Goal: Transaction & Acquisition: Purchase product/service

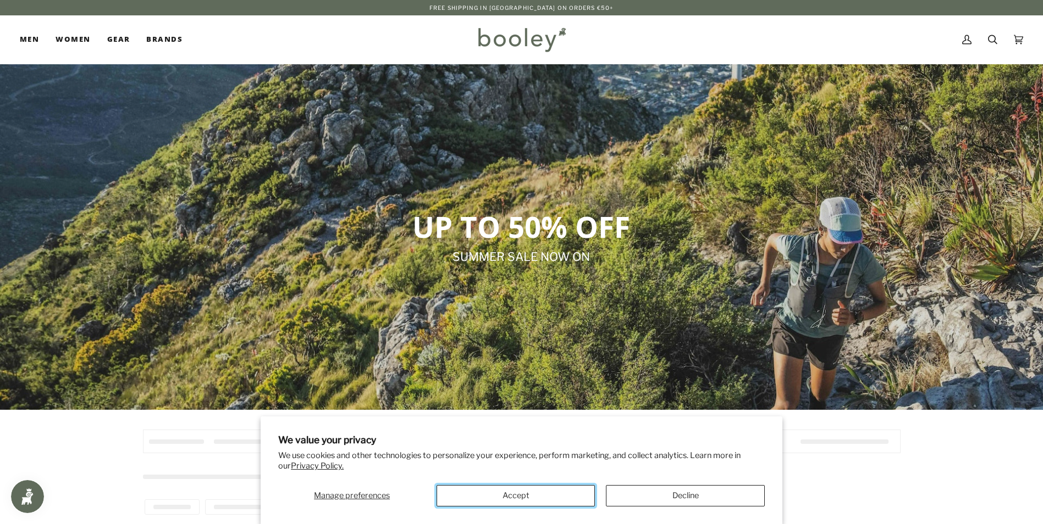
click at [502, 493] on button "Accept" at bounding box center [515, 495] width 158 height 21
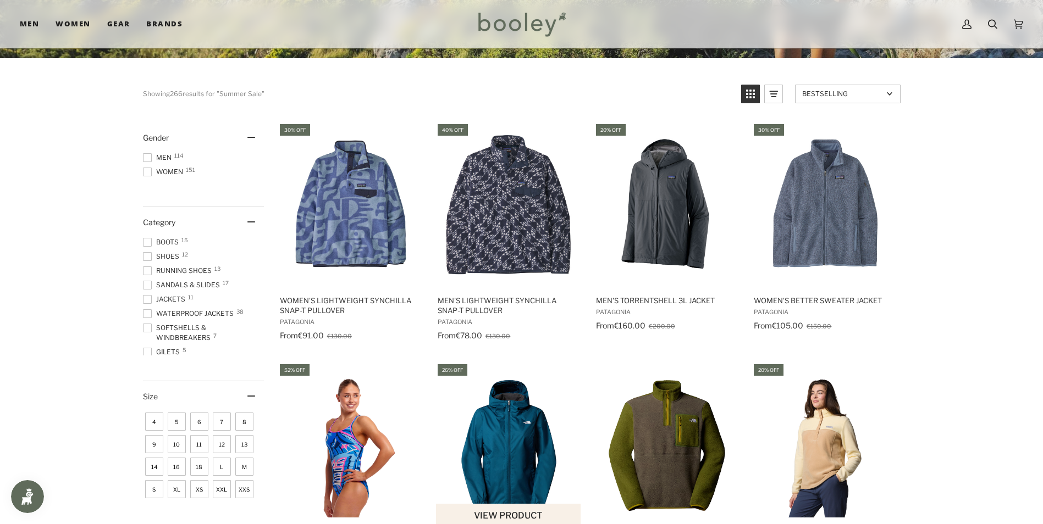
scroll to position [385, 0]
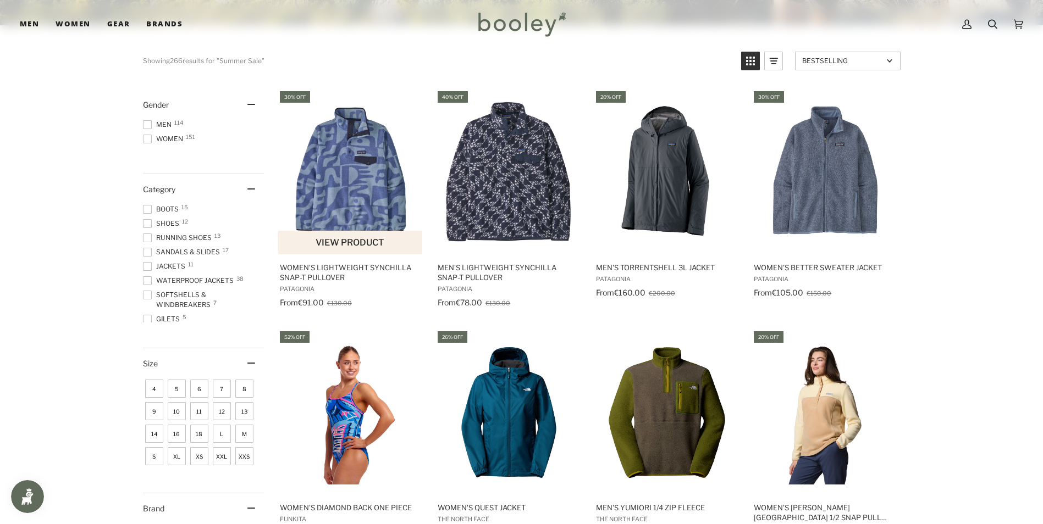
click at [367, 192] on img "Women's Lightweight Synchilla Snap-T Pullover" at bounding box center [351, 172] width 146 height 146
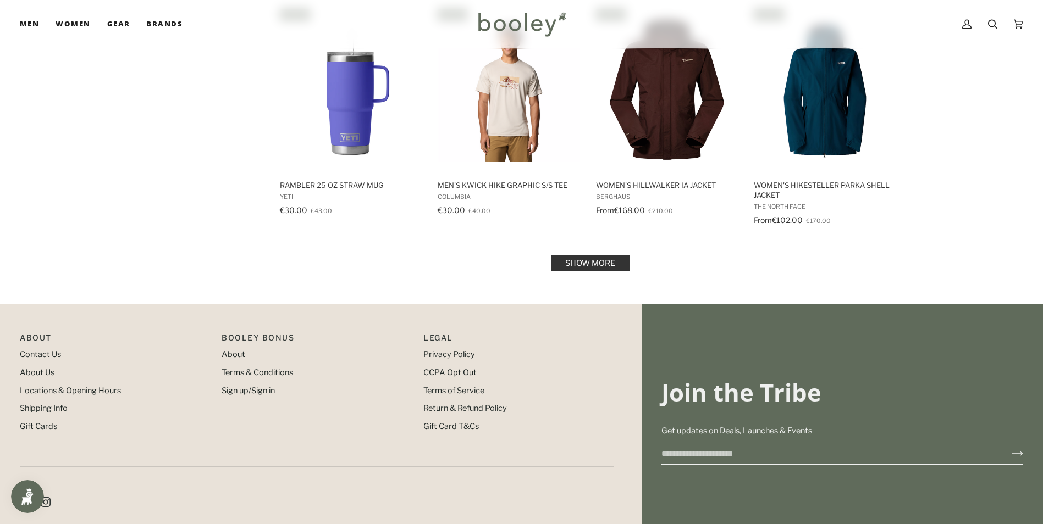
scroll to position [1319, 0]
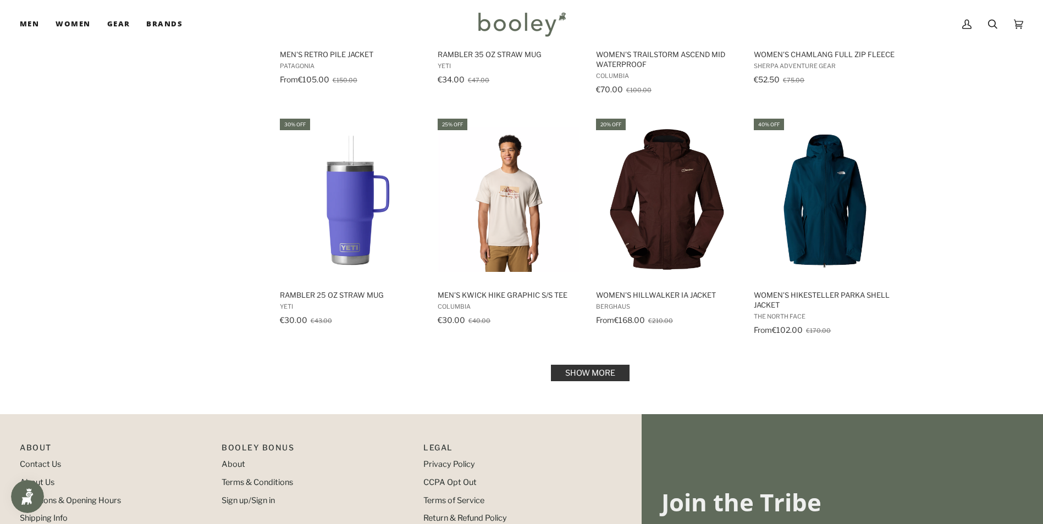
click at [588, 372] on link "Show more" at bounding box center [590, 373] width 79 height 16
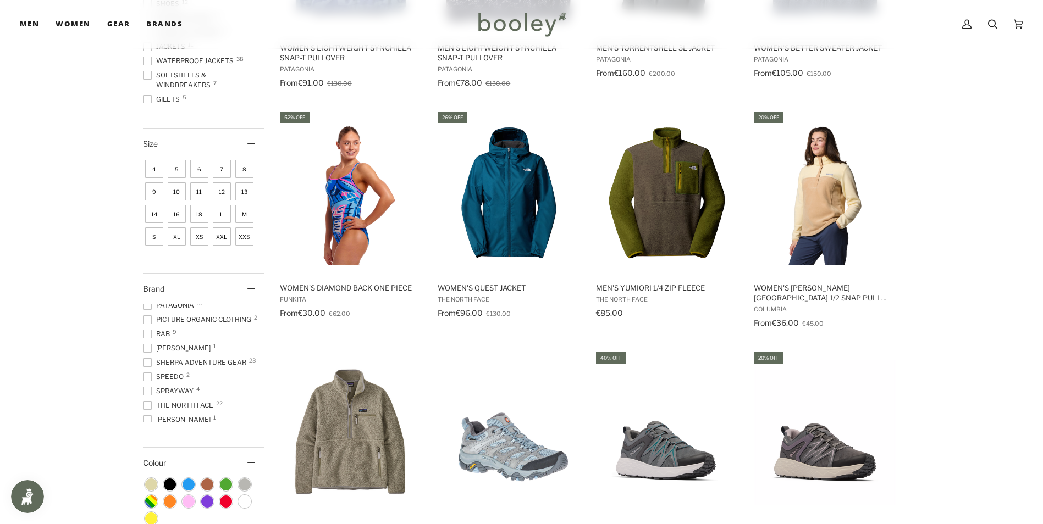
scroll to position [220, 0]
click at [150, 359] on span at bounding box center [147, 360] width 9 height 9
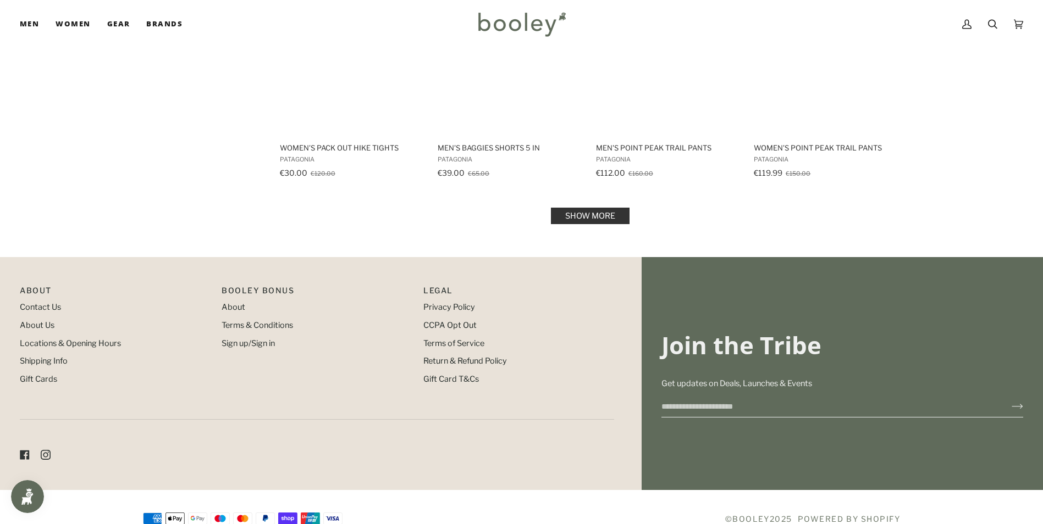
scroll to position [1448, 0]
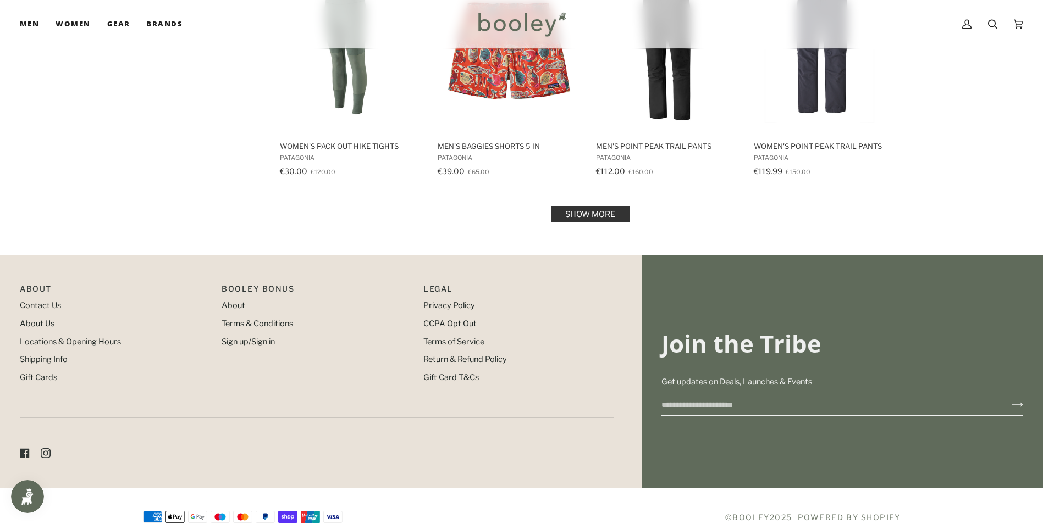
click at [608, 211] on link "Show more" at bounding box center [590, 214] width 79 height 16
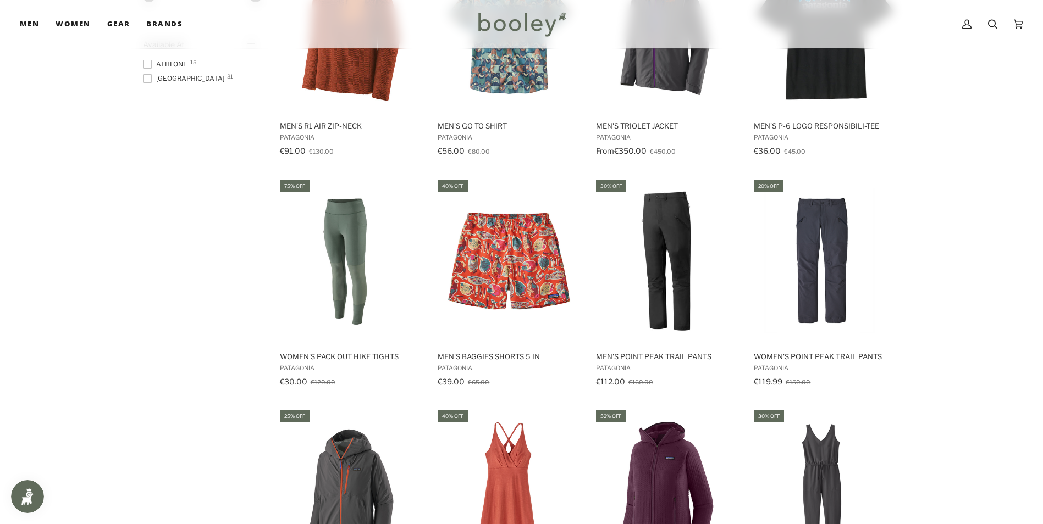
scroll to position [1228, 0]
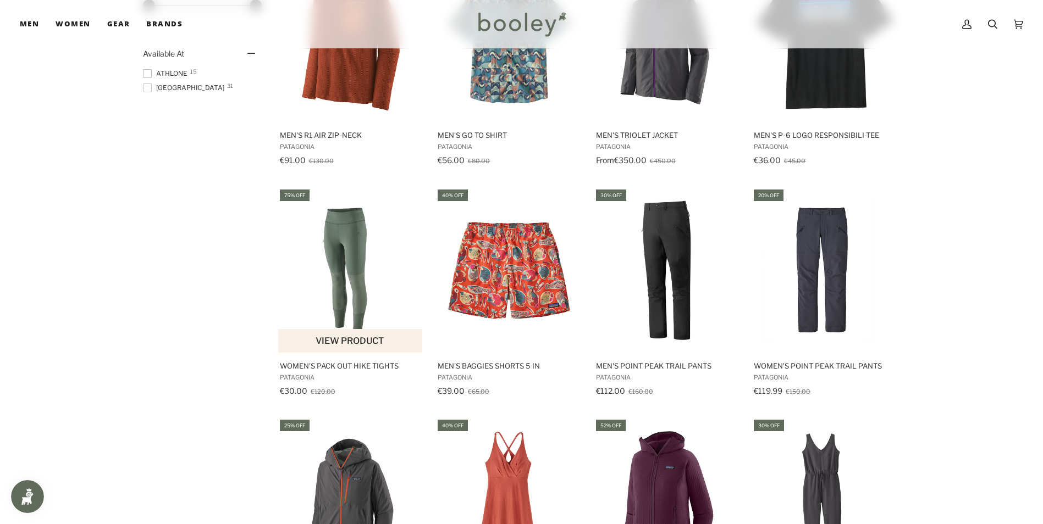
click at [344, 290] on img "Women's Pack Out Hike Tights" at bounding box center [351, 271] width 146 height 146
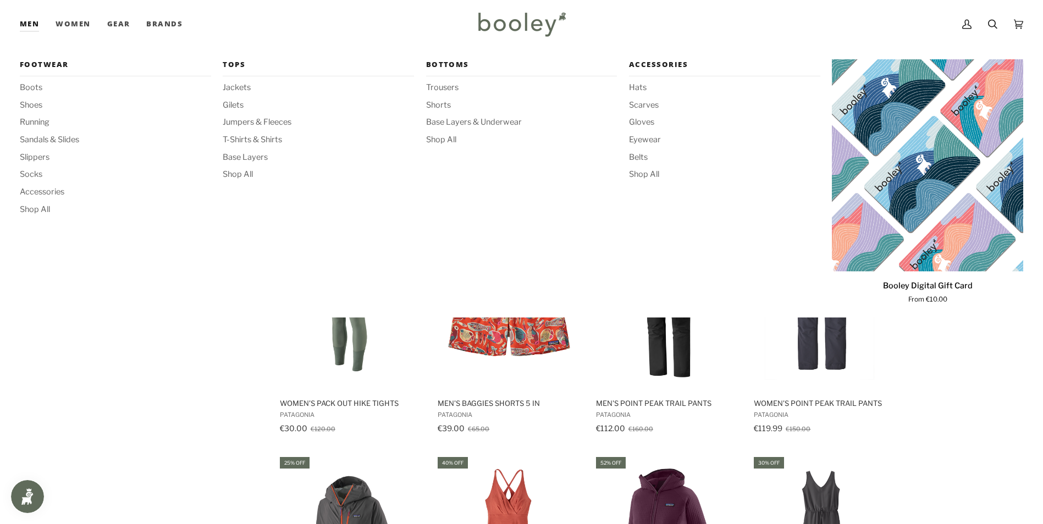
scroll to position [1173, 0]
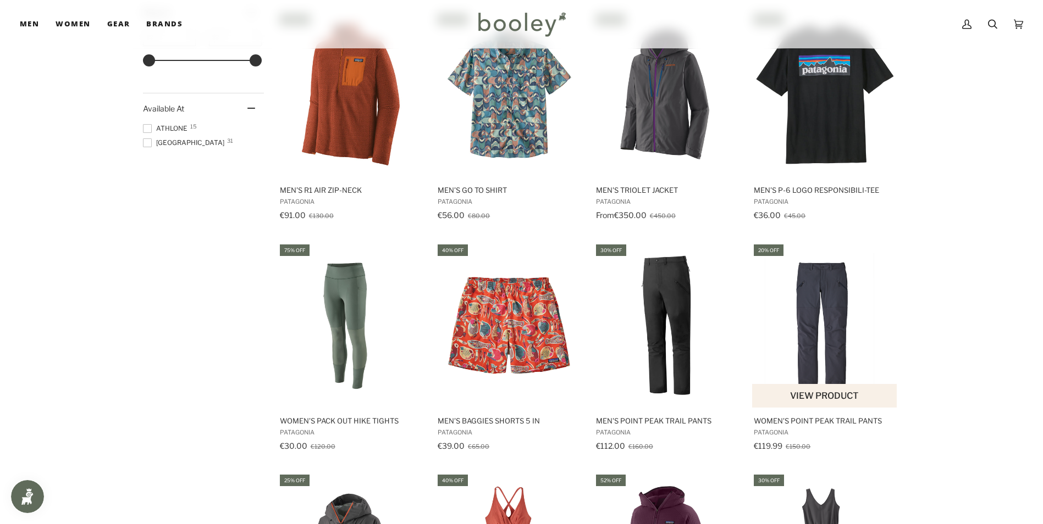
click at [834, 348] on img "Women's Point Peak Trail Pants" at bounding box center [825, 326] width 146 height 146
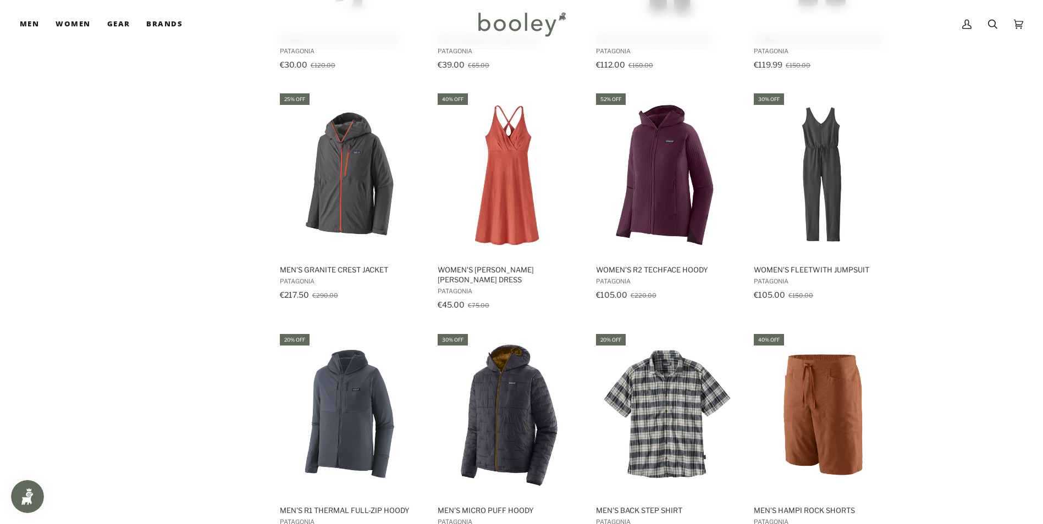
scroll to position [1558, 0]
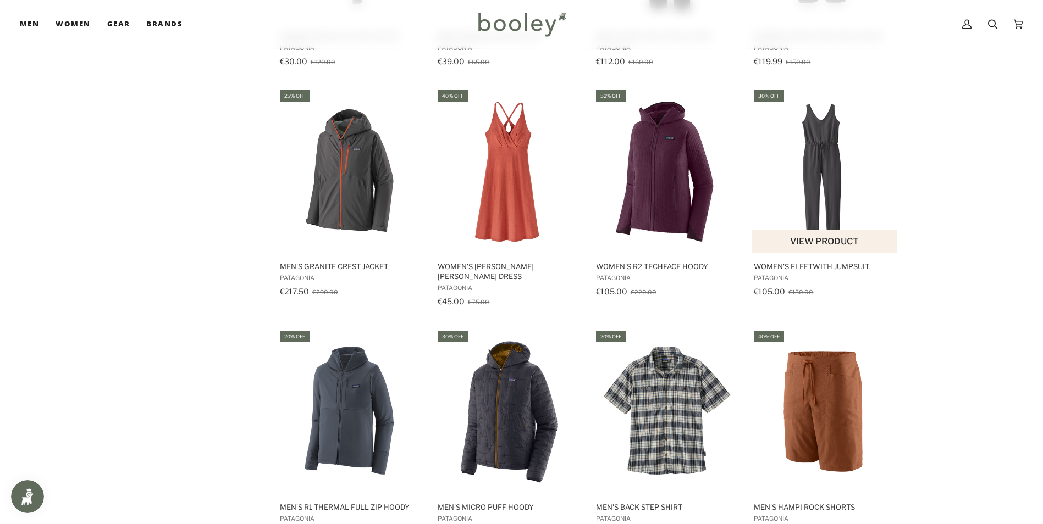
click at [837, 198] on img "Women's Fleetwith Jumpsuit" at bounding box center [825, 171] width 146 height 146
click at [807, 198] on img "Women's Fleetwith Jumpsuit" at bounding box center [825, 171] width 146 height 146
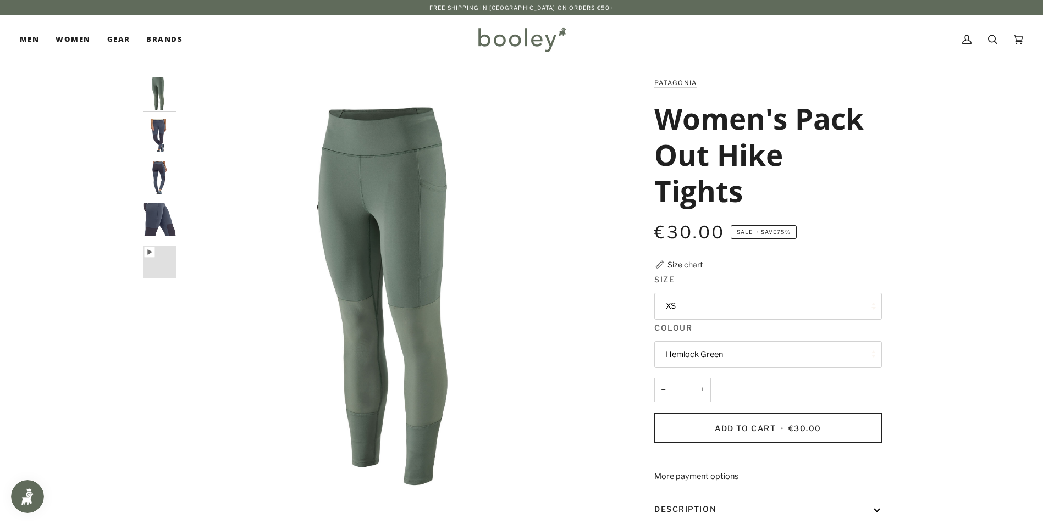
click at [785, 308] on button "XS" at bounding box center [768, 306] width 228 height 27
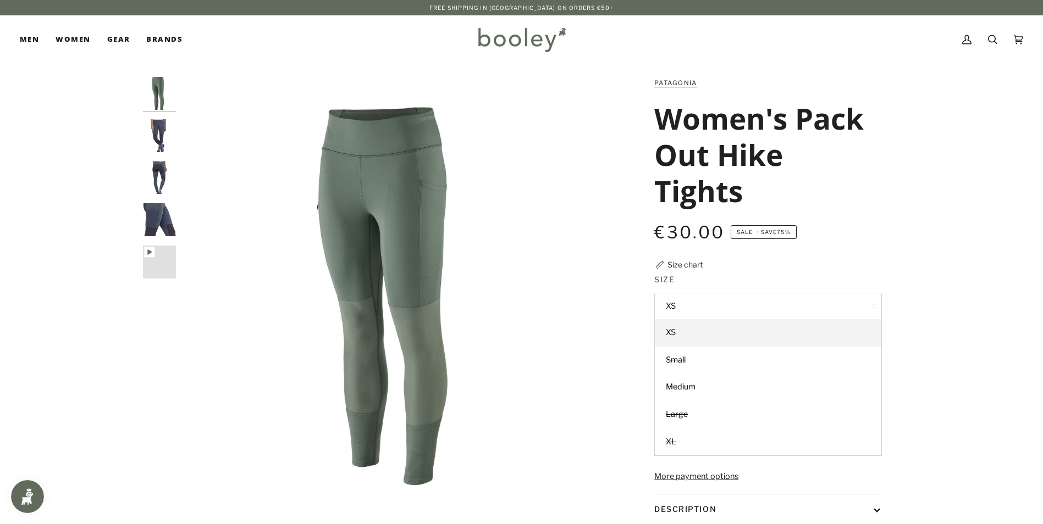
click at [785, 308] on button "XS" at bounding box center [768, 306] width 228 height 27
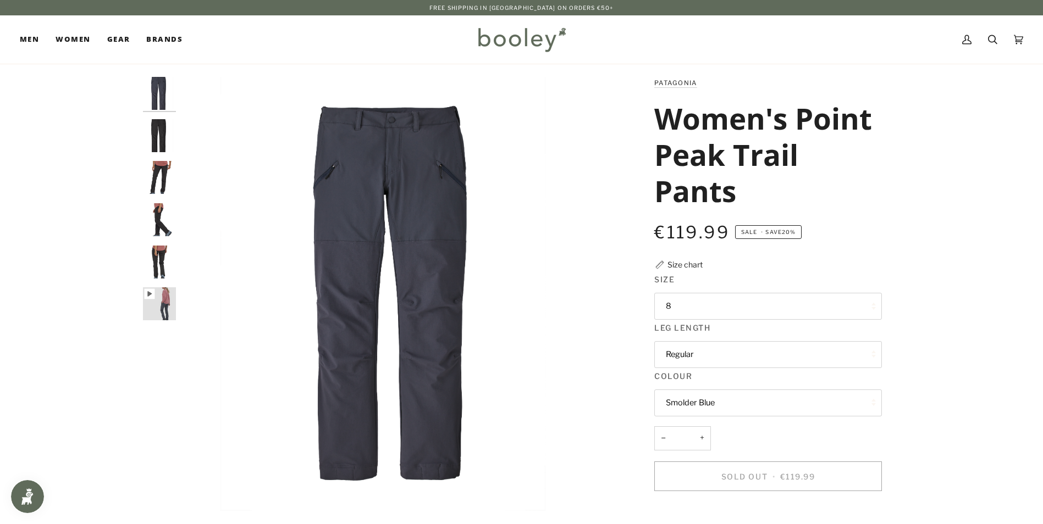
click at [159, 265] on img "Patagonia Women's Point Peak Trail Pants Black - Booley Galway" at bounding box center [159, 262] width 33 height 33
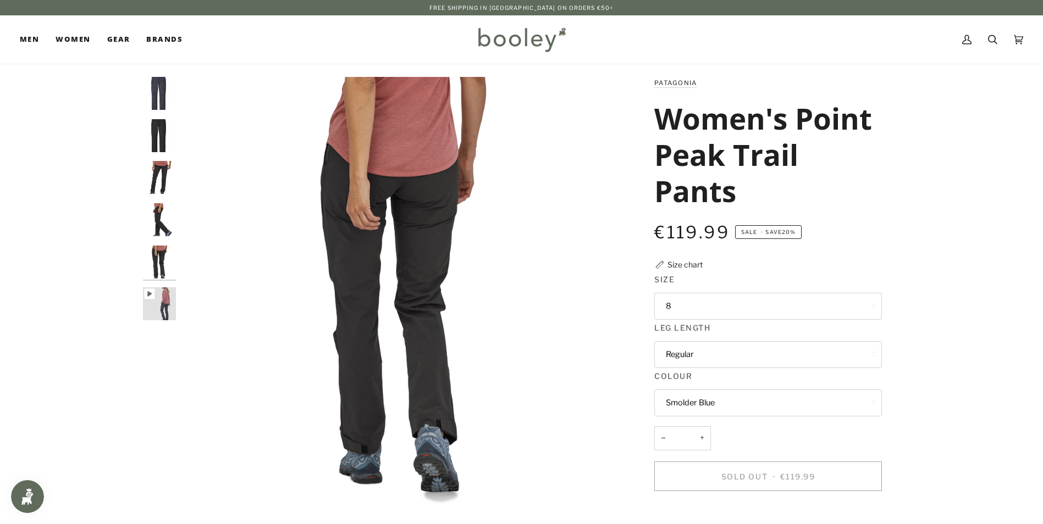
click at [159, 218] on img "Patagonia Women's Point Peak Trail Pants Black - Booley Galway" at bounding box center [159, 219] width 33 height 33
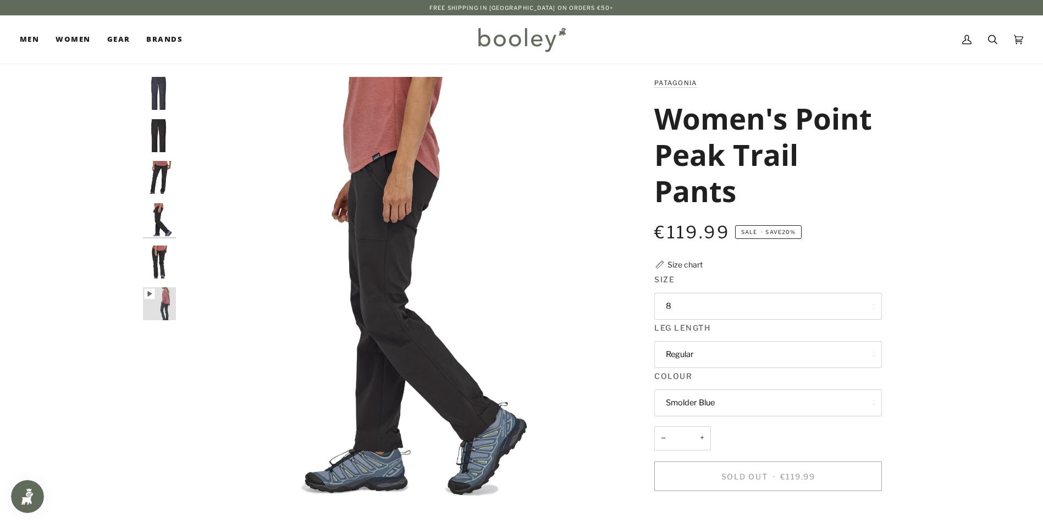
click at [149, 179] on img "Patagonia Women's Point Peak Trail Pants Black - Booley Galway" at bounding box center [159, 177] width 33 height 33
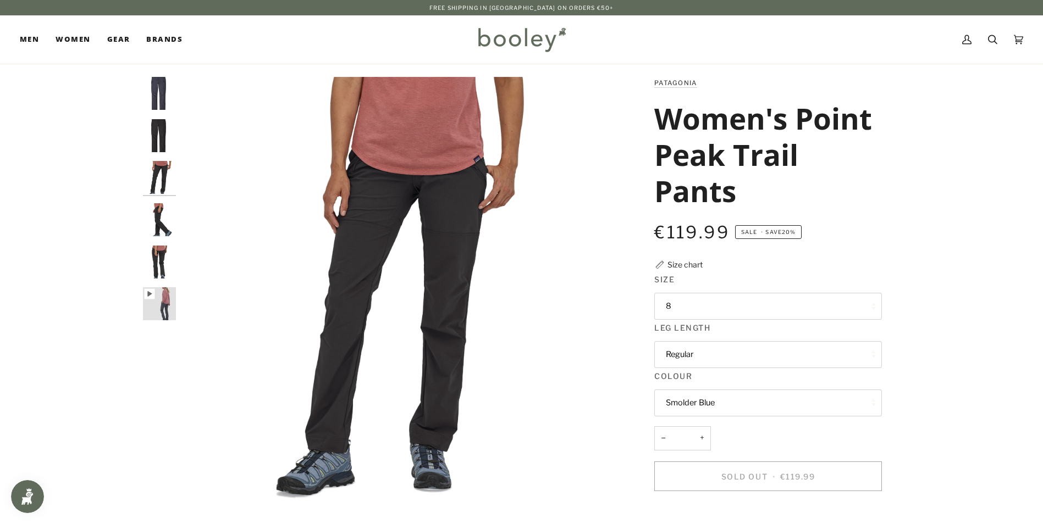
click at [147, 125] on img "Patagonia Women's Point Peak Trail Pants Black - Booley Galway" at bounding box center [159, 135] width 33 height 33
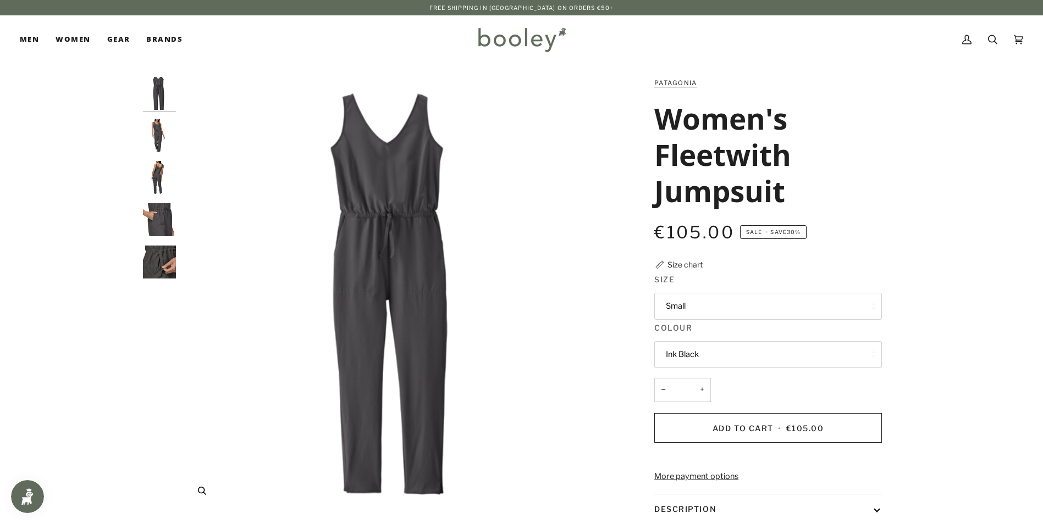
click at [405, 238] on img "Patagonia Women's Fleetwith Jumpsuit Ink Black - Booley Galway" at bounding box center [398, 294] width 435 height 435
click at [151, 219] on img "Patagonia Women's Fleetwith Jumpsuit Ink Black - Booley Galway" at bounding box center [159, 219] width 33 height 33
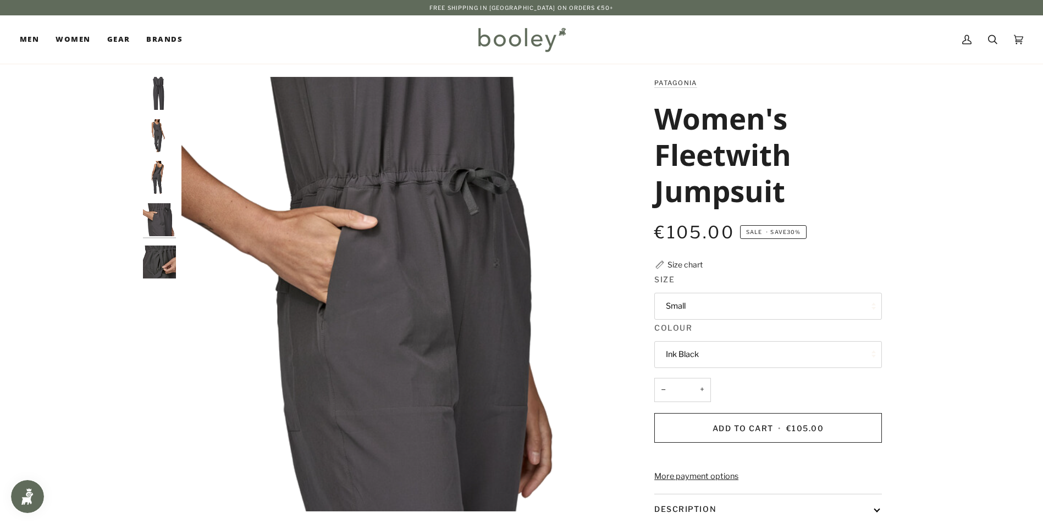
click at [166, 134] on img "Patagonia Women's Fleetwith Jumpsuit Ink Black - Booley Galway" at bounding box center [159, 135] width 33 height 33
